Goal: Find specific page/section: Find specific page/section

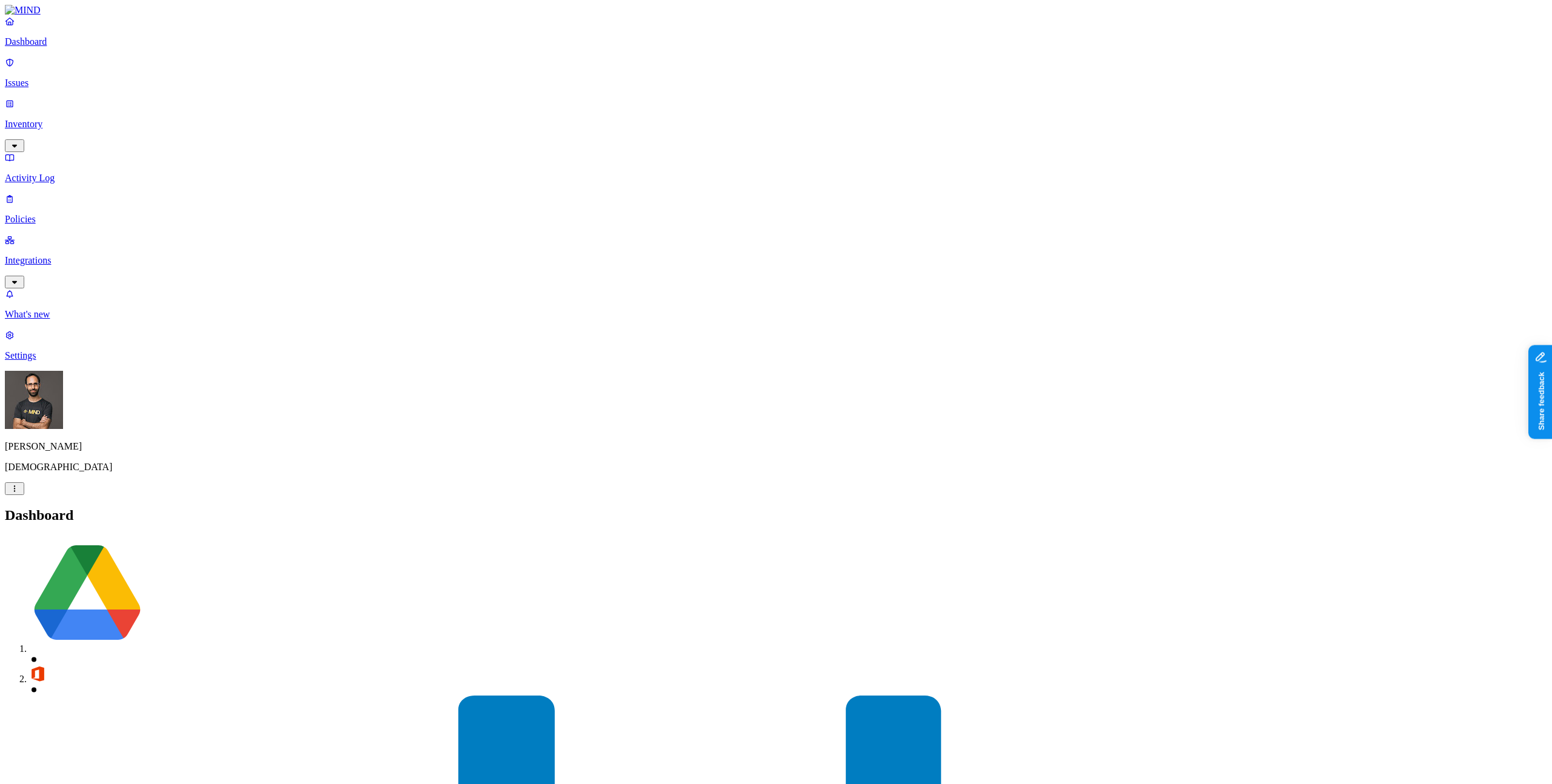
click at [64, 214] on p "Policies" at bounding box center [776, 219] width 1542 height 11
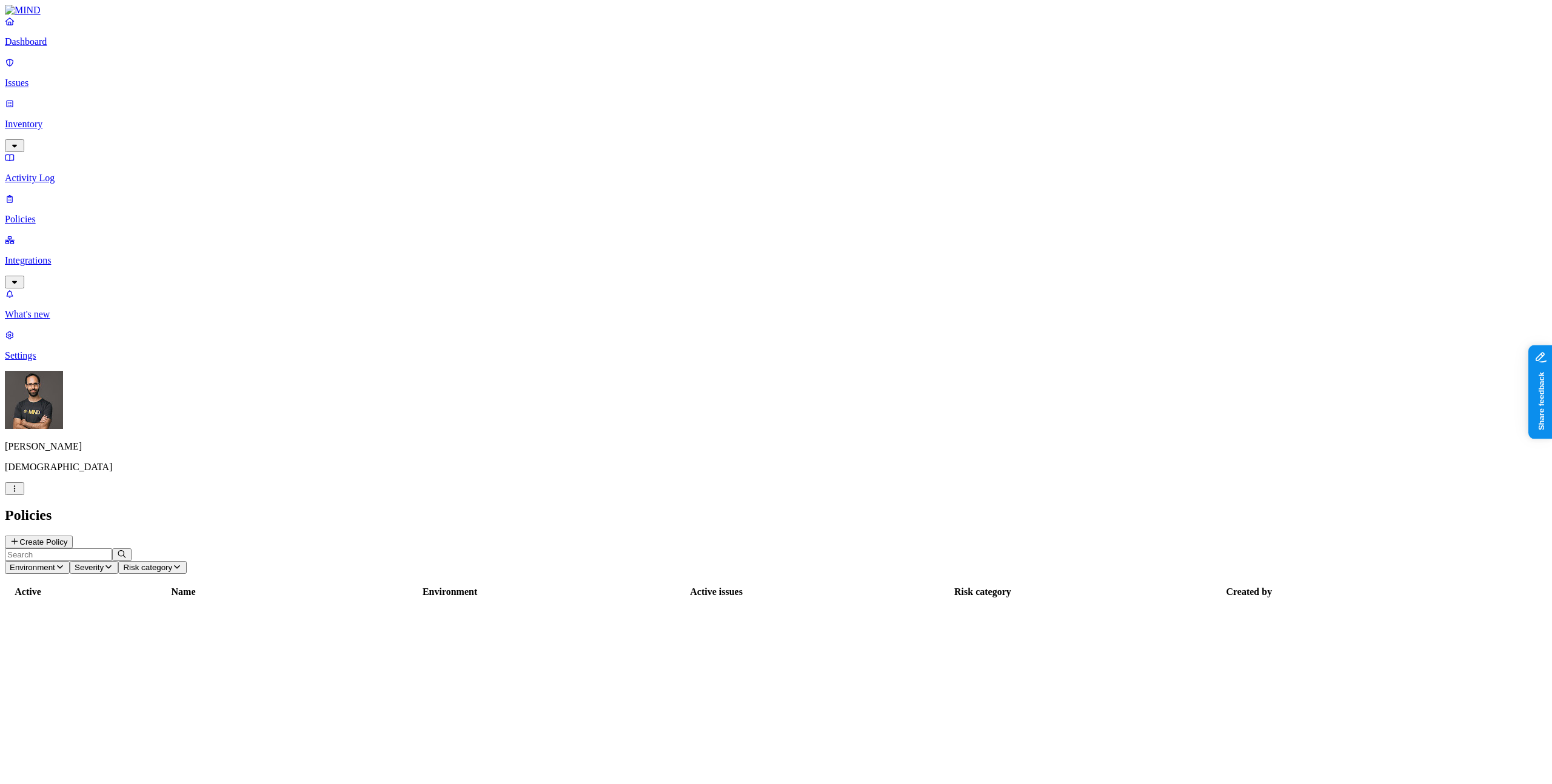
click at [68, 119] on p "Inventory" at bounding box center [776, 124] width 1542 height 11
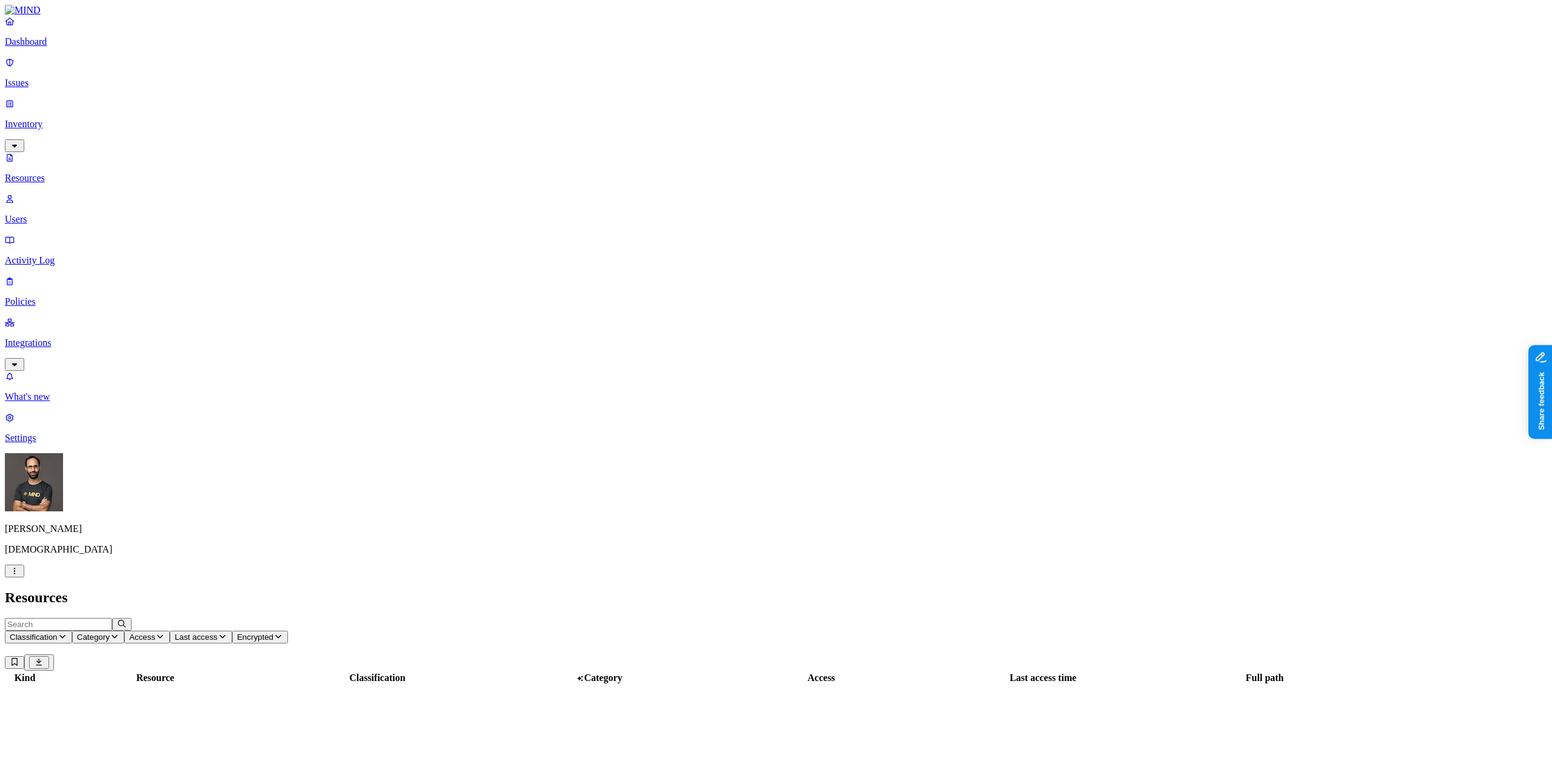
click at [72, 78] on p "Issues" at bounding box center [776, 83] width 1542 height 11
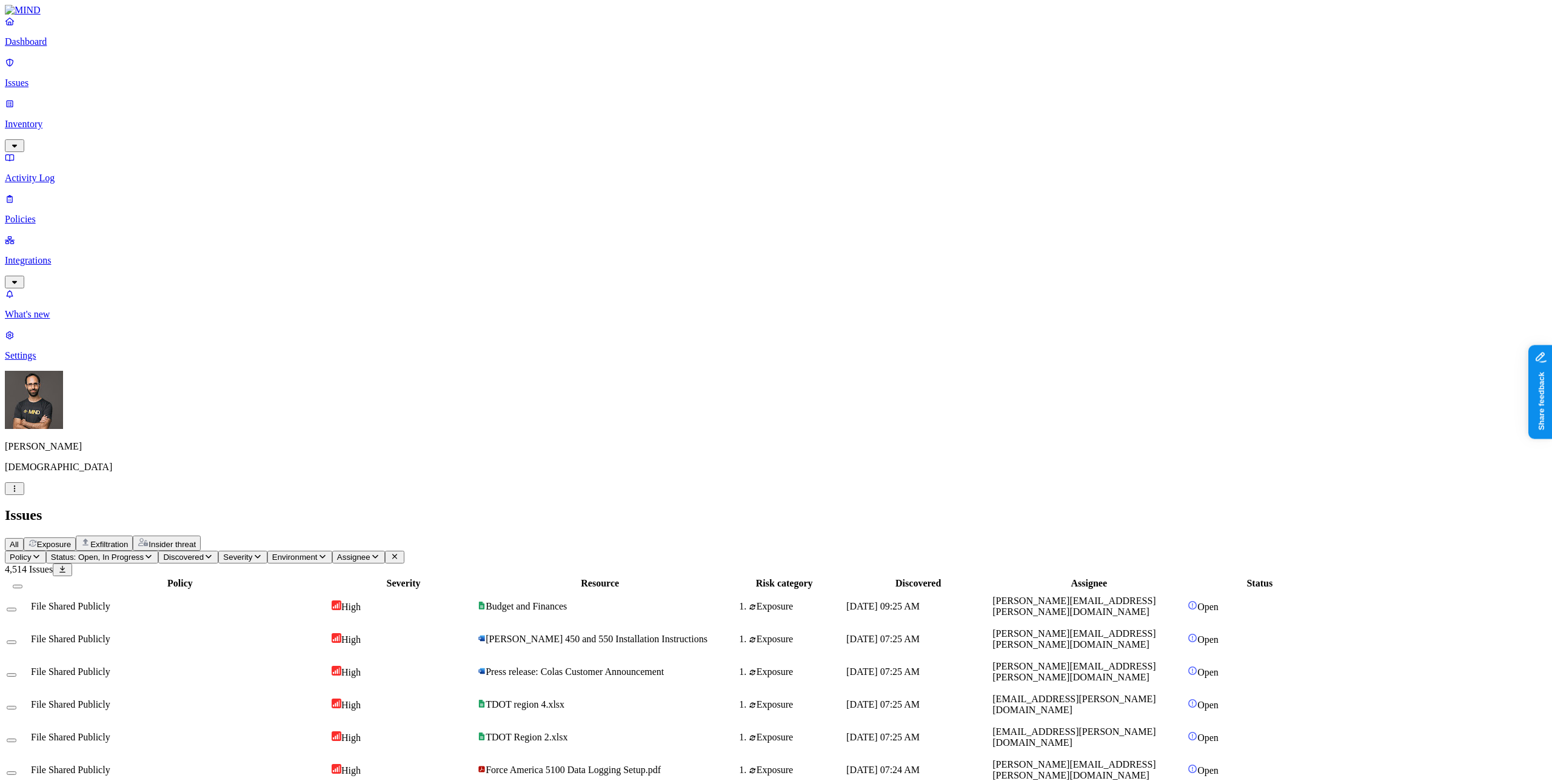
click at [71, 540] on span "Exposure" at bounding box center [53, 545] width 34 height 9
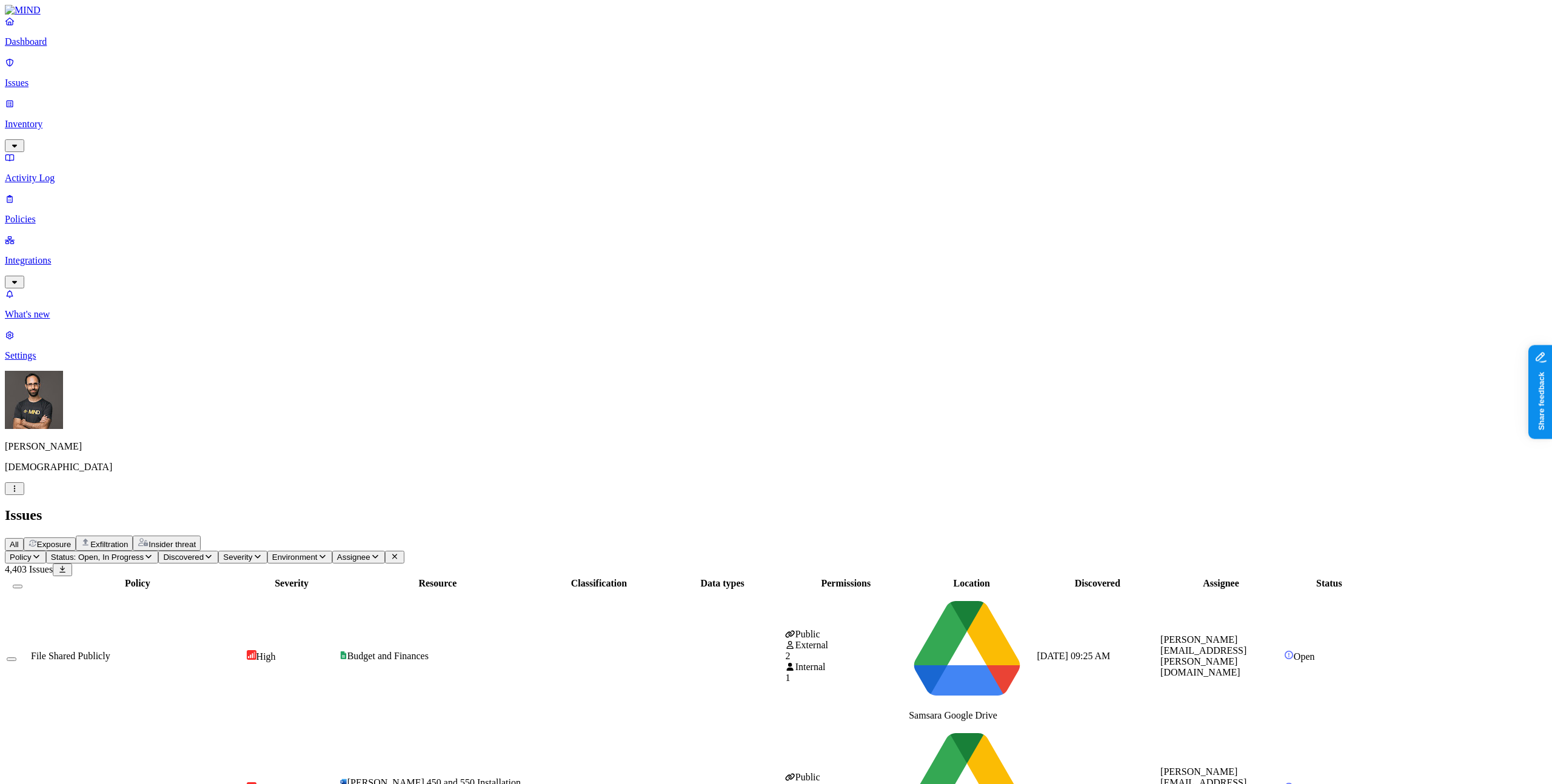
click at [133, 536] on button "Exfiltration" at bounding box center [103, 543] width 57 height 15
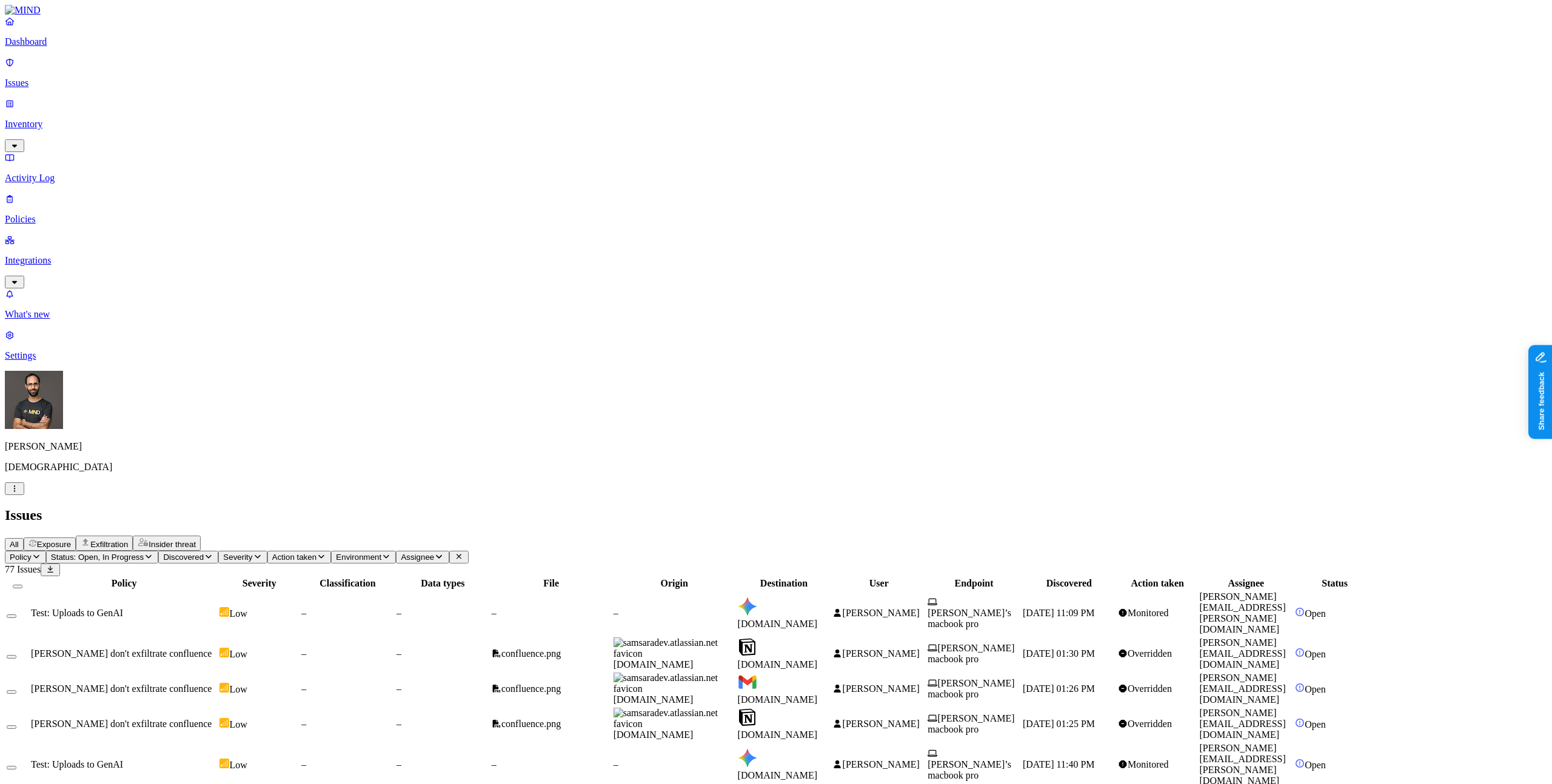
click at [75, 538] on button "Exposure" at bounding box center [50, 544] width 53 height 13
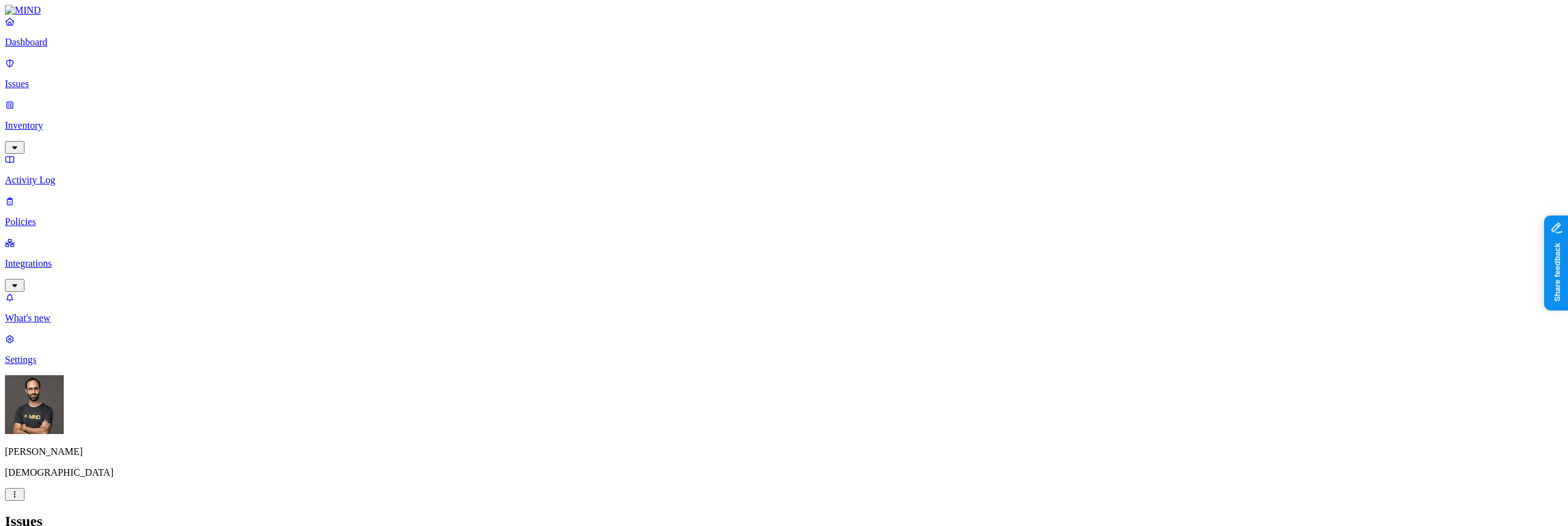
click at [0, 0] on div at bounding box center [0, 0] width 0 height 0
click at [275, 513] on div "Issues" at bounding box center [784, 521] width 1558 height 17
